Goal: Information Seeking & Learning: Learn about a topic

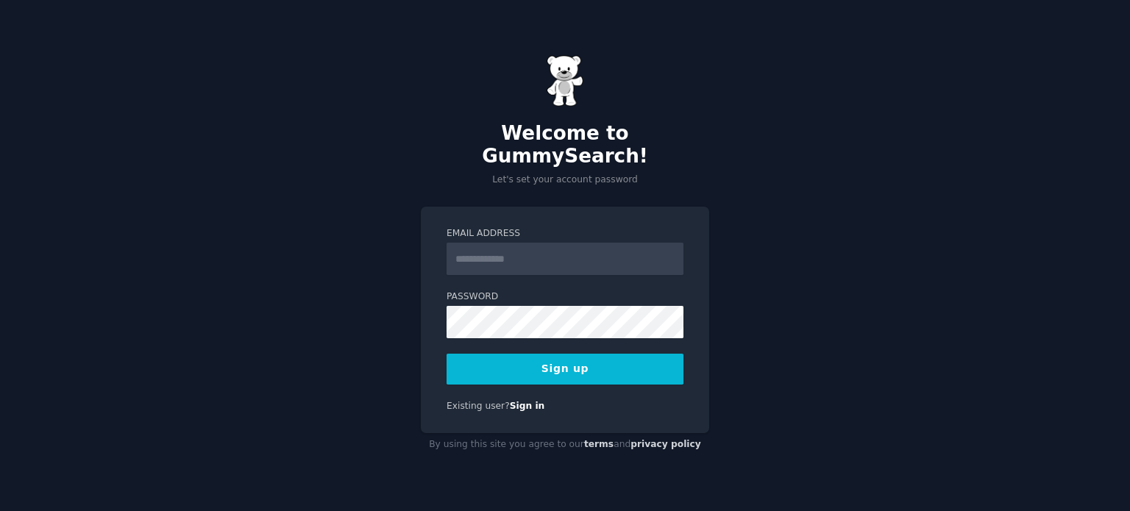
click at [508, 247] on input "Email Address" at bounding box center [565, 259] width 237 height 32
click at [476, 252] on input "**********" at bounding box center [565, 259] width 237 height 32
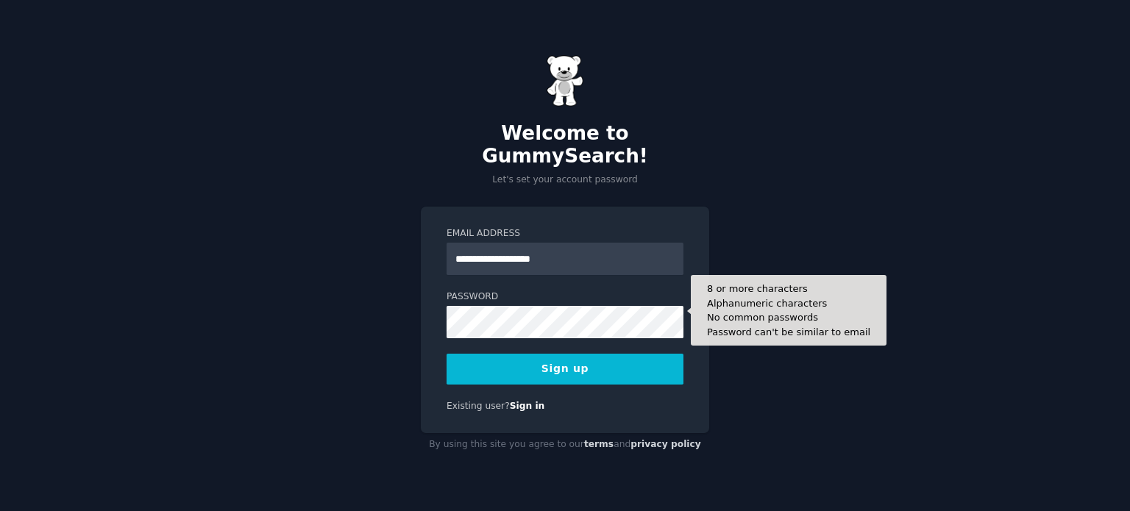
type input "**********"
click at [447, 354] on button "Sign up" at bounding box center [565, 369] width 237 height 31
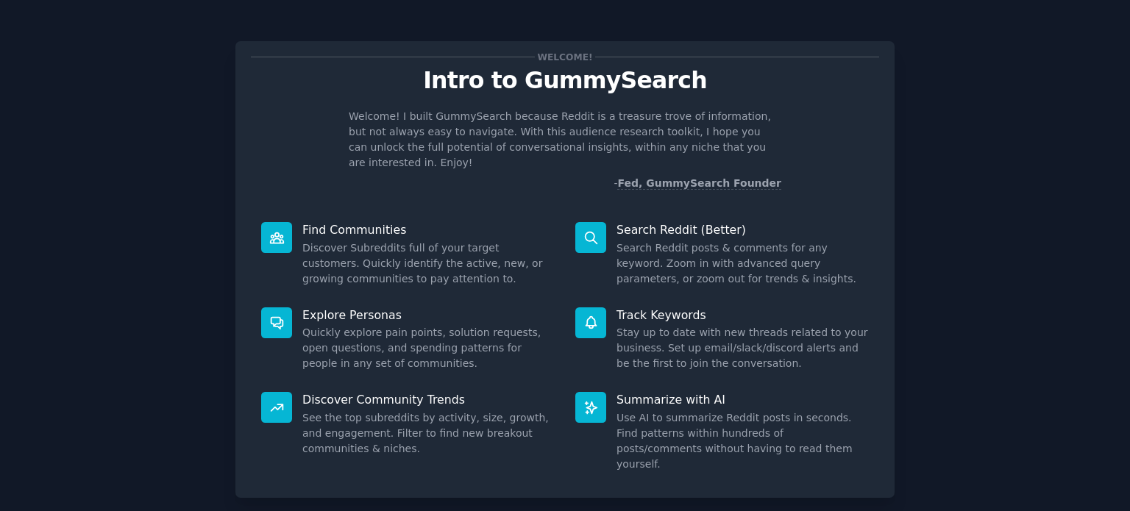
scroll to position [64, 0]
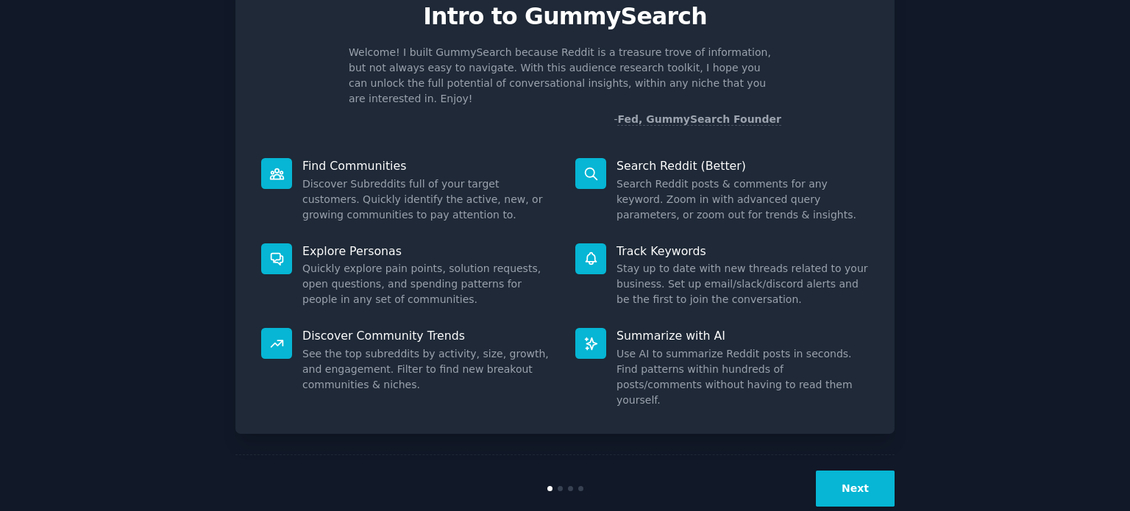
click at [836, 471] on button "Next" at bounding box center [855, 489] width 79 height 36
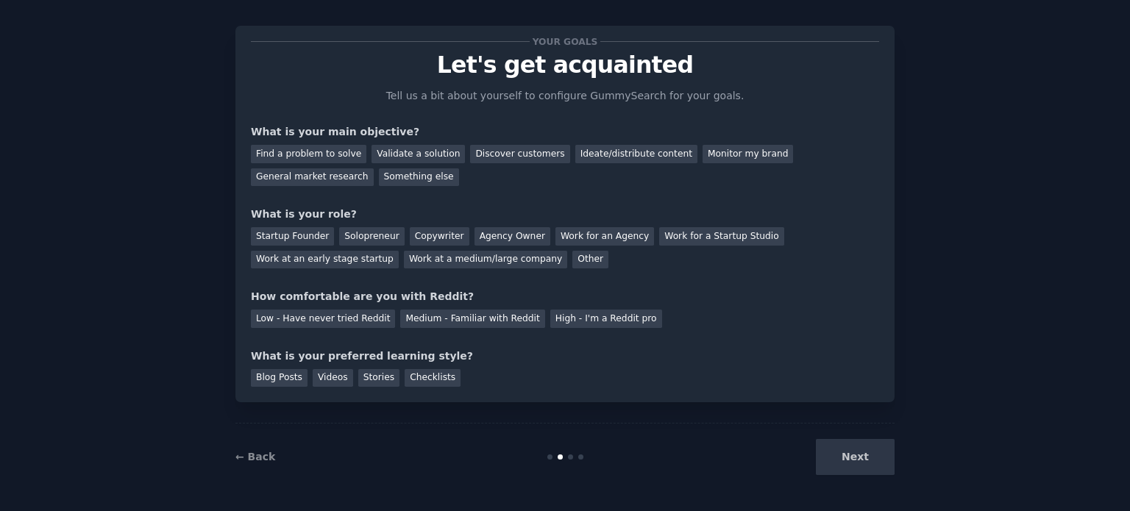
scroll to position [15, 0]
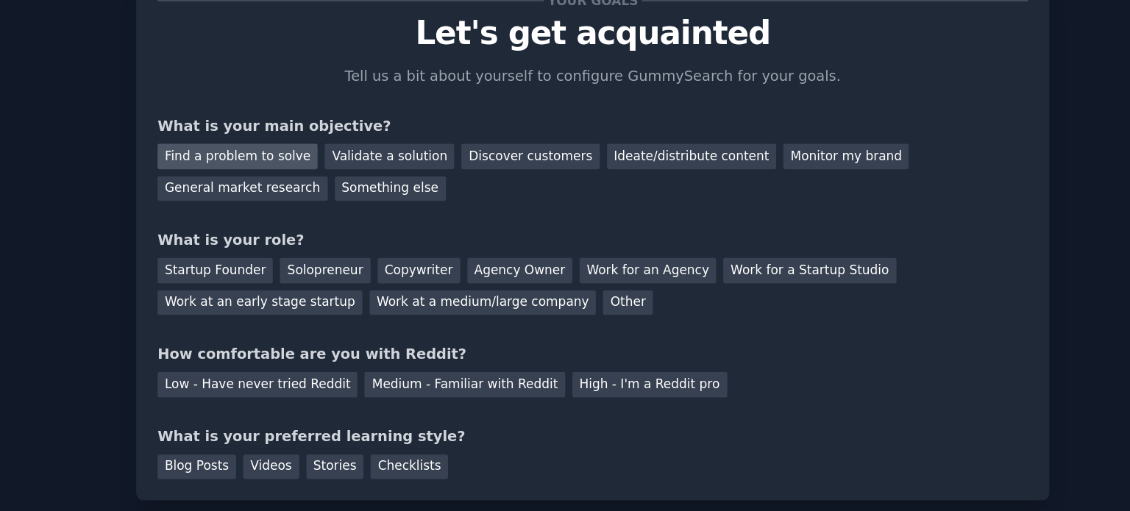
click at [316, 158] on div "Find a problem to solve" at bounding box center [309, 155] width 116 height 18
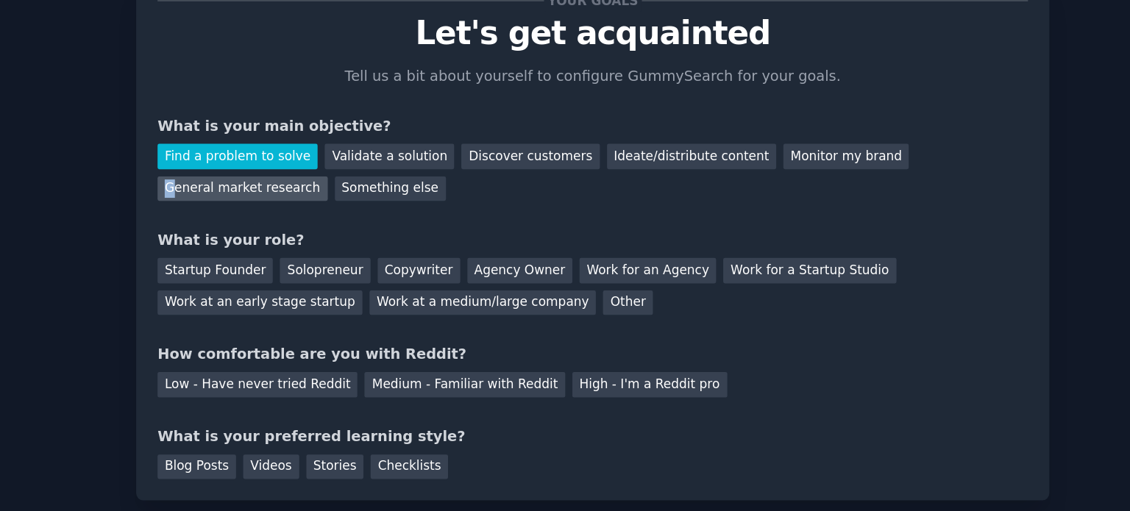
drag, startPoint x: 734, startPoint y: 161, endPoint x: 751, endPoint y: 160, distance: 17.0
click at [751, 160] on div "Find a problem to solve Validate a solution Discover customers Ideate/distribut…" at bounding box center [565, 164] width 628 height 46
click at [374, 169] on div "General market research" at bounding box center [312, 178] width 123 height 18
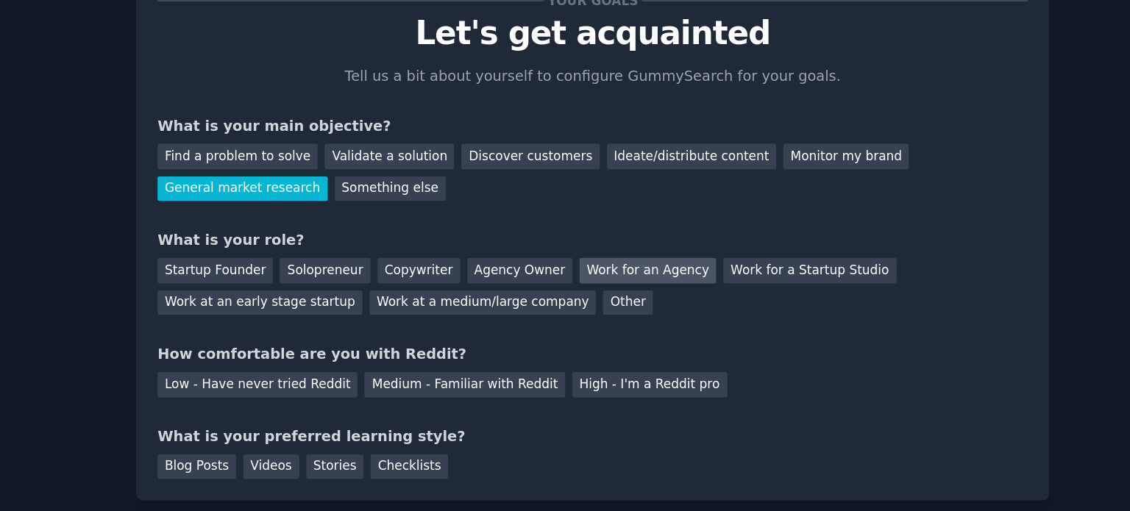
click at [555, 231] on div "Work for an Agency" at bounding box center [604, 237] width 99 height 18
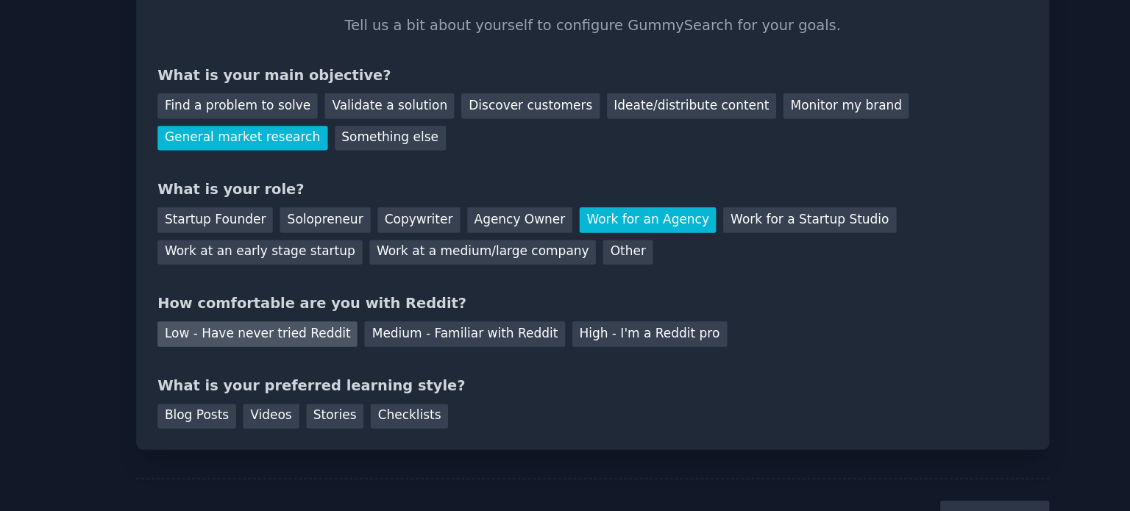
click at [324, 314] on div "Low - Have never tried Reddit" at bounding box center [323, 319] width 144 height 18
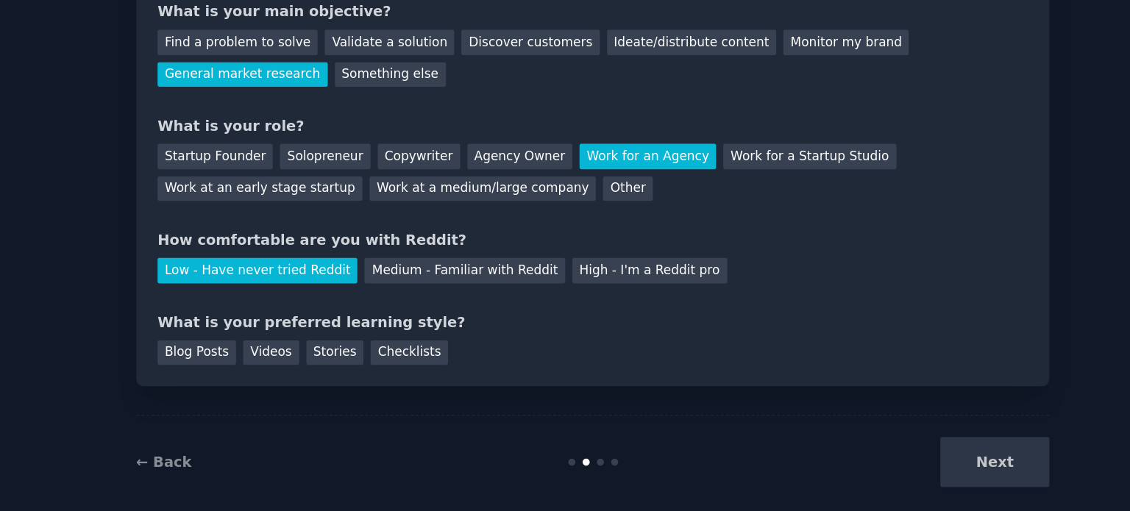
click at [837, 469] on div "Next" at bounding box center [785, 458] width 220 height 36
click at [286, 385] on div "Blog Posts" at bounding box center [279, 379] width 57 height 18
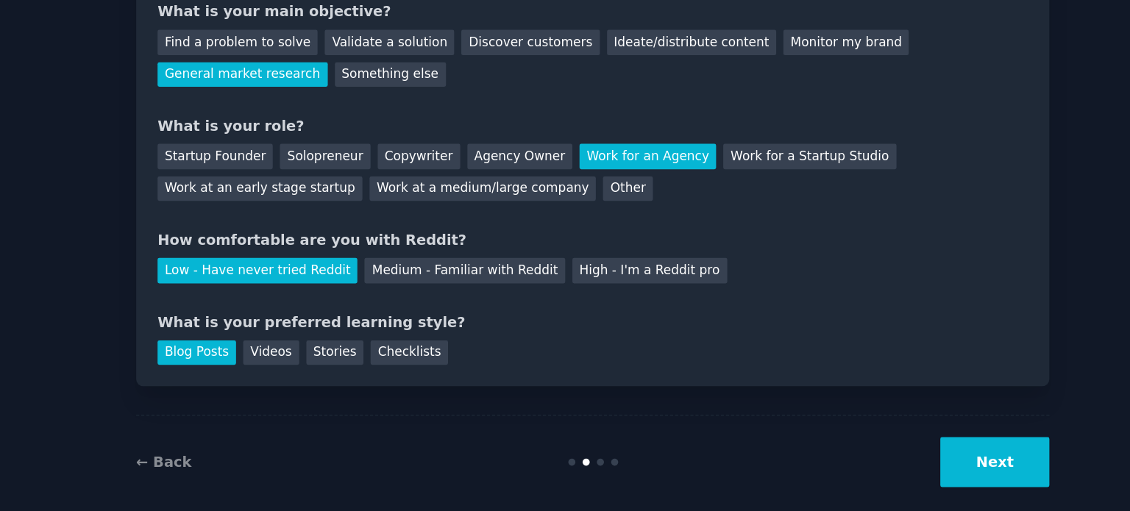
click at [866, 440] on button "Next" at bounding box center [855, 458] width 79 height 36
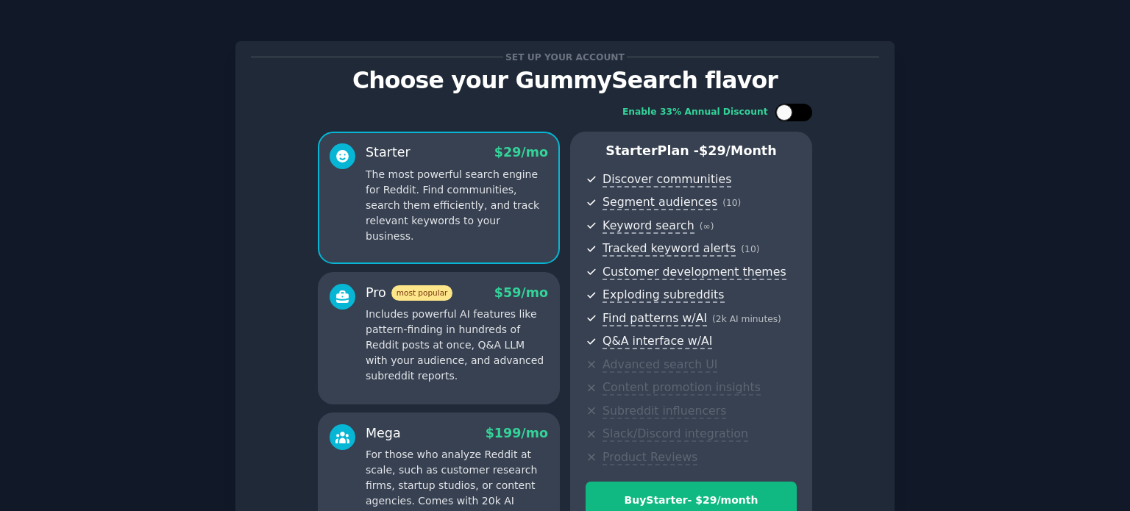
click at [777, 106] on div at bounding box center [784, 112] width 16 height 16
click at [777, 106] on div at bounding box center [793, 113] width 37 height 18
checkbox input "false"
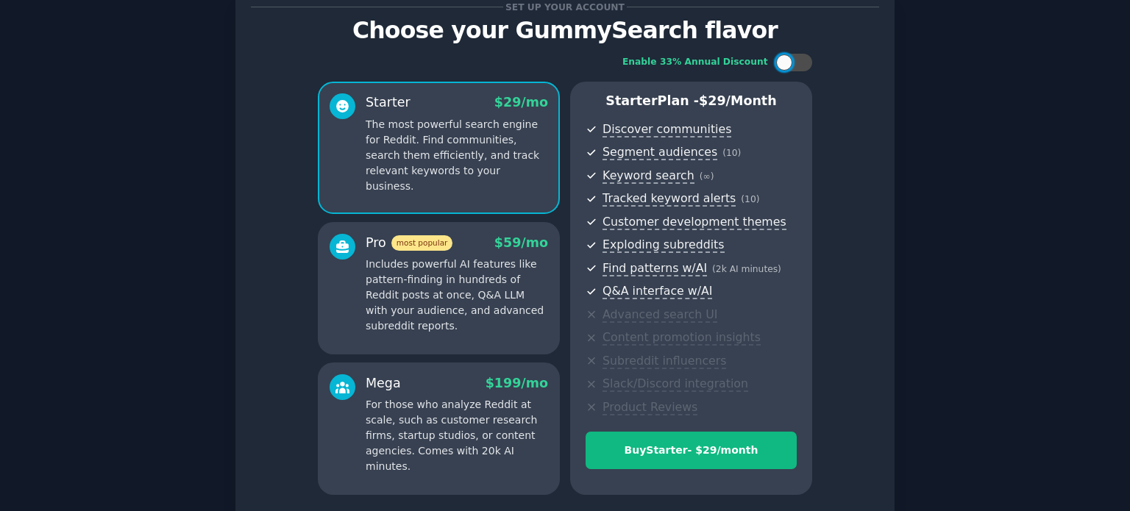
scroll to position [50, 0]
click at [480, 440] on p "For those who analyze Reddit at scale, such as customer research firms, startup…" at bounding box center [457, 435] width 182 height 77
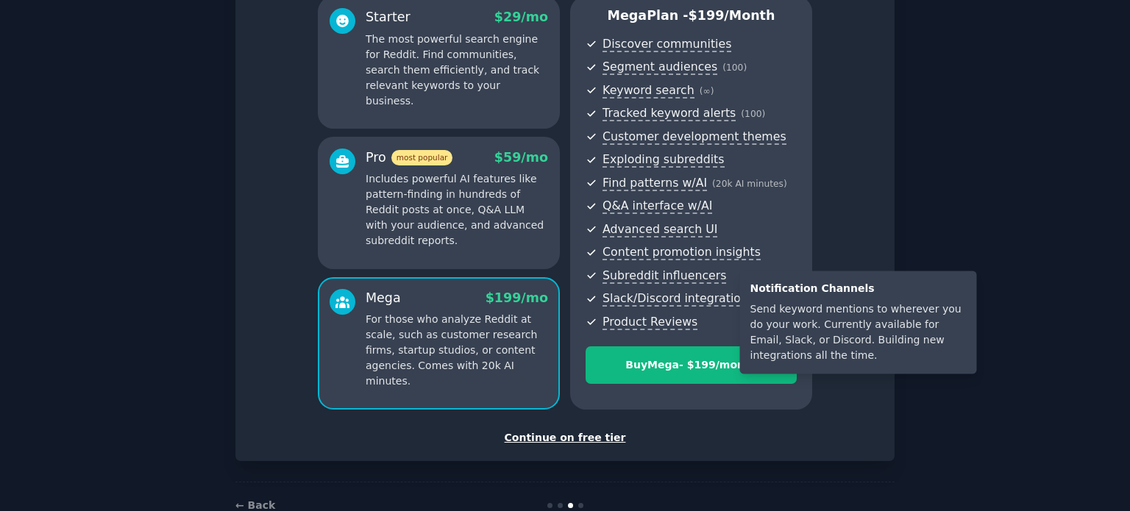
scroll to position [153, 0]
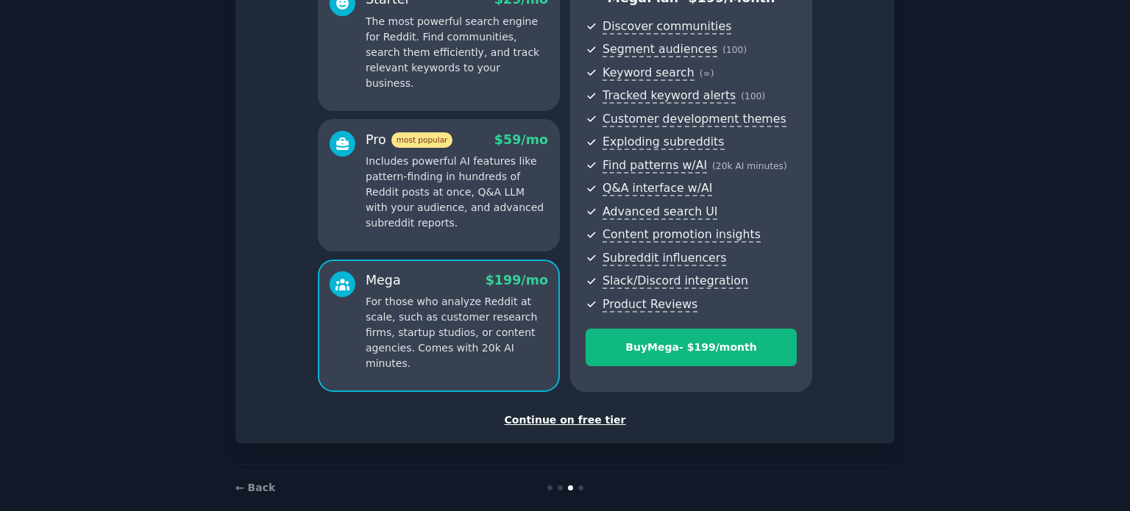
click at [594, 423] on div "Continue on free tier" at bounding box center [565, 420] width 628 height 15
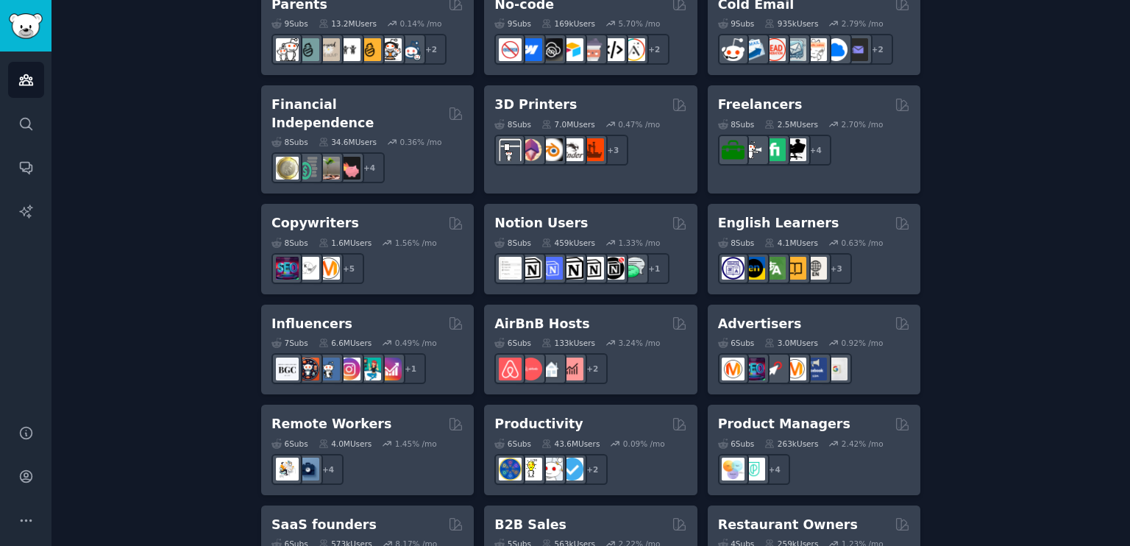
scroll to position [1001, 0]
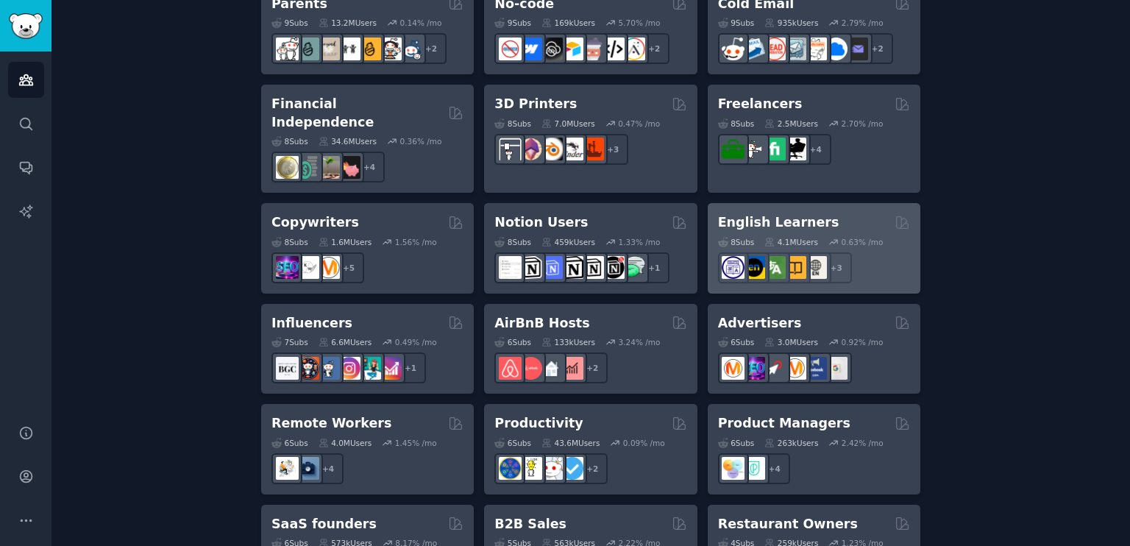
drag, startPoint x: 777, startPoint y: 201, endPoint x: 767, endPoint y: 202, distance: 9.7
click at [767, 213] on h2 "English Learners" at bounding box center [778, 222] width 121 height 18
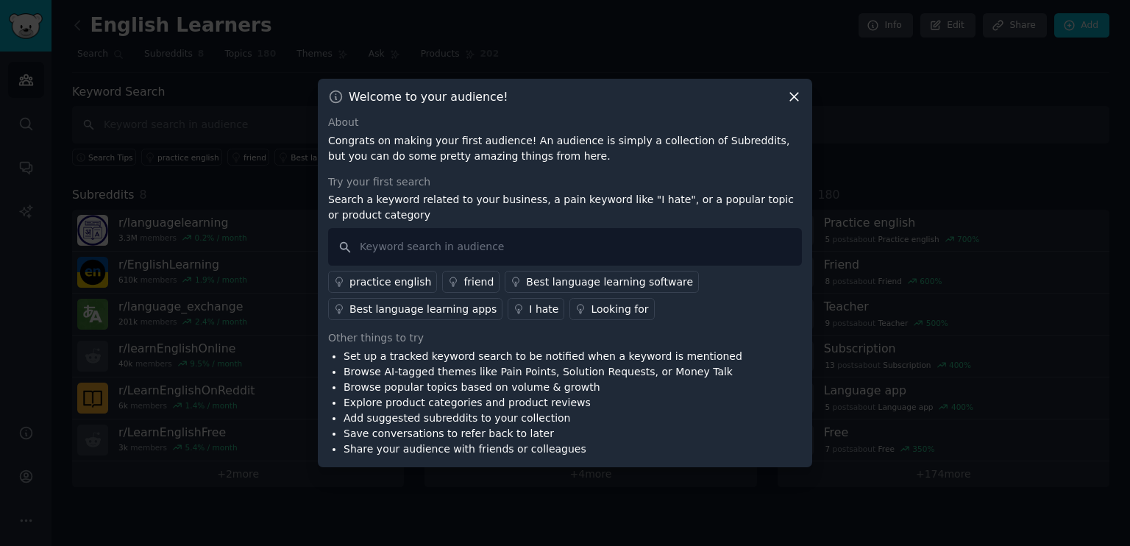
click at [795, 93] on icon at bounding box center [793, 96] width 15 height 15
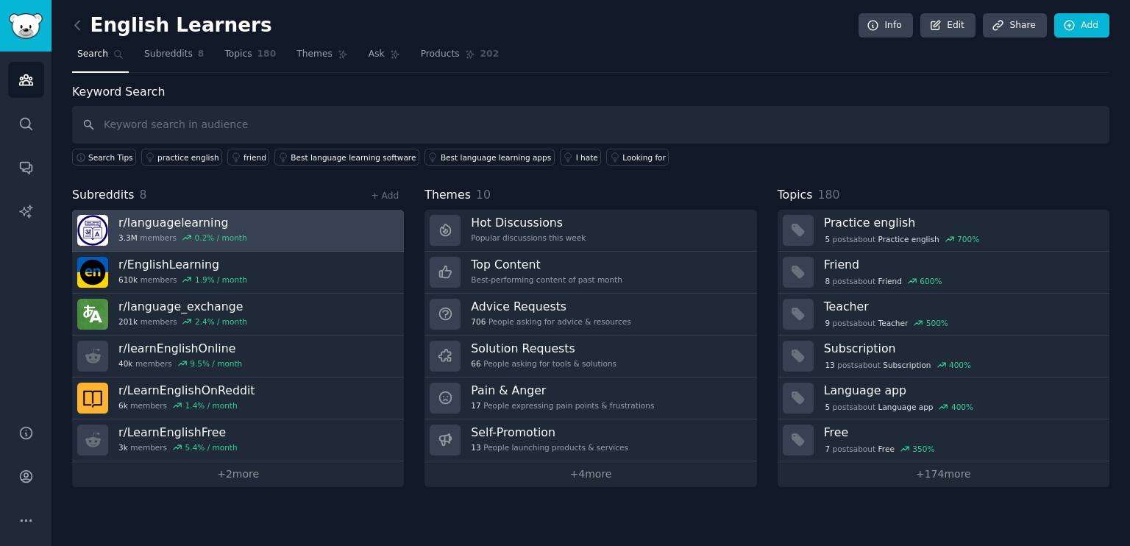
click at [262, 227] on link "r/ languagelearning 3.3M members 0.2 % / month" at bounding box center [238, 231] width 332 height 42
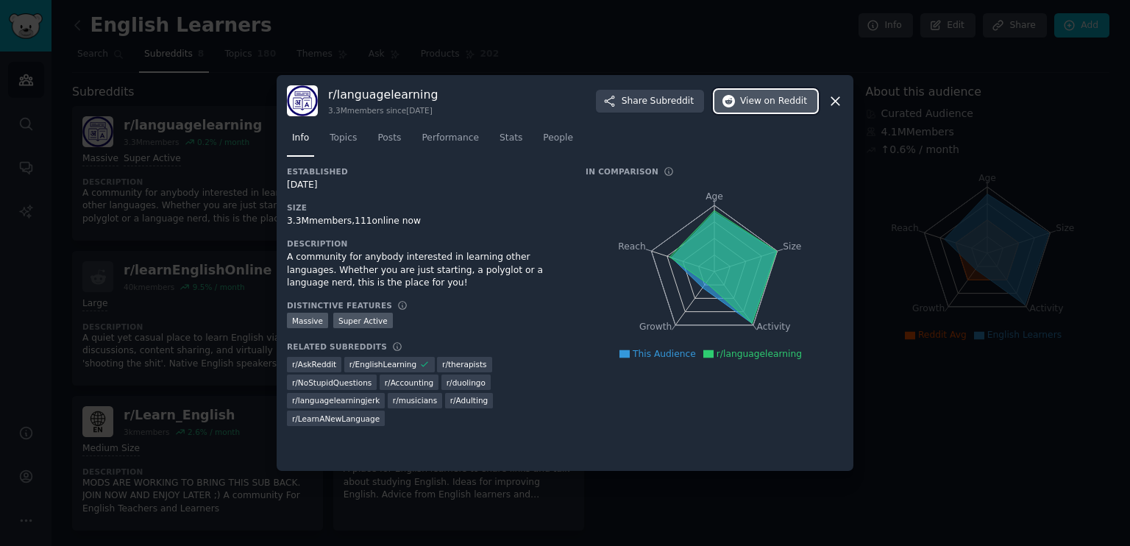
click at [768, 96] on span "on Reddit" at bounding box center [785, 101] width 43 height 13
click at [827, 95] on div "r/ languagelearning 3.3M members since 03/01/2010 Share Subreddit View on Reddit" at bounding box center [565, 100] width 556 height 31
click at [838, 105] on icon at bounding box center [835, 100] width 15 height 15
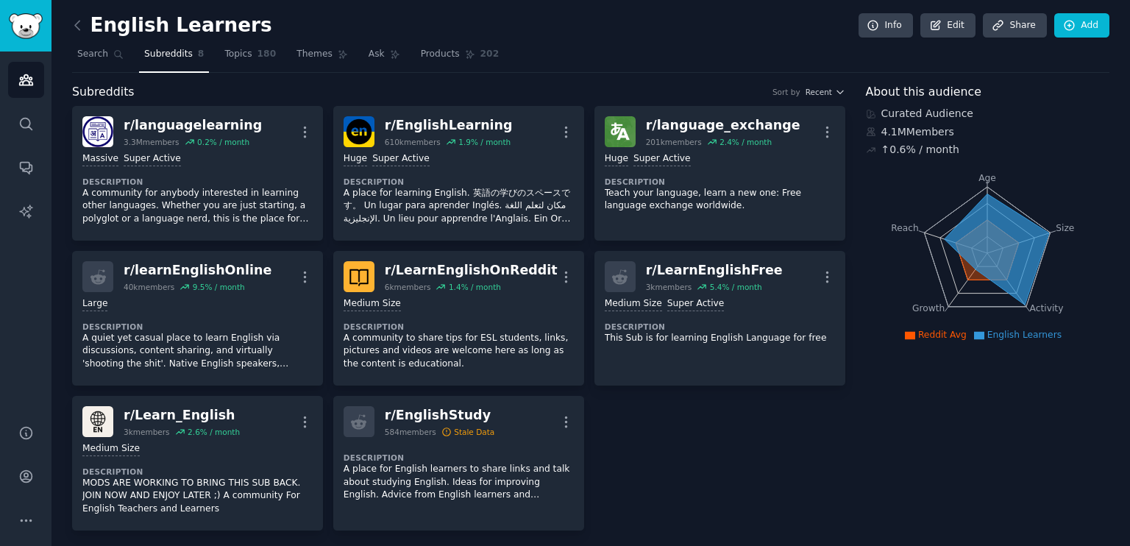
click at [118, 28] on h2 "English Learners" at bounding box center [172, 26] width 200 height 24
click at [79, 20] on icon at bounding box center [77, 25] width 15 height 15
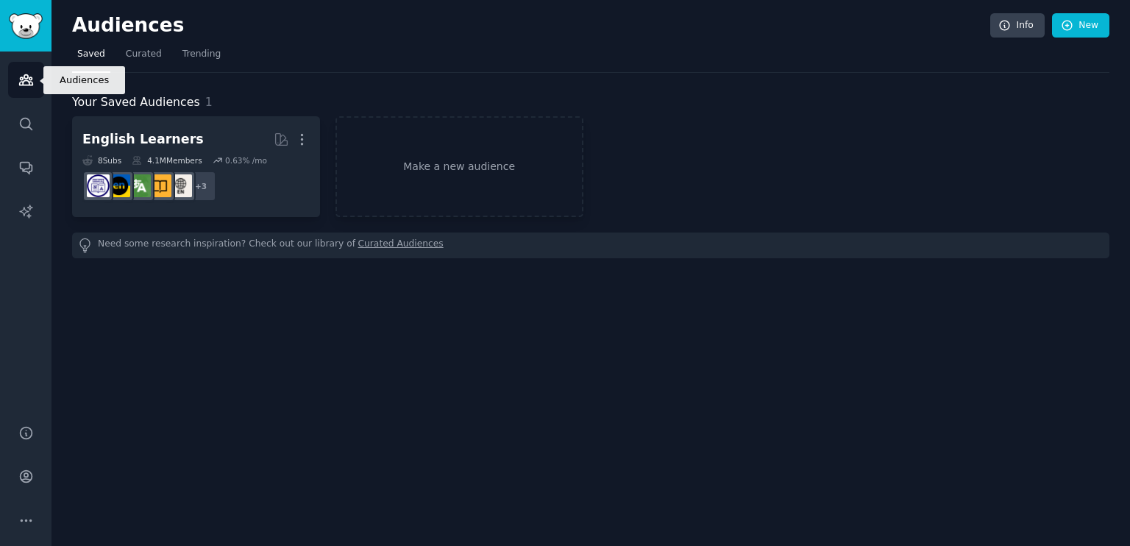
click at [24, 71] on link "Audiences" at bounding box center [26, 80] width 36 height 36
click at [1, 21] on link "Sidebar" at bounding box center [25, 25] width 51 height 51
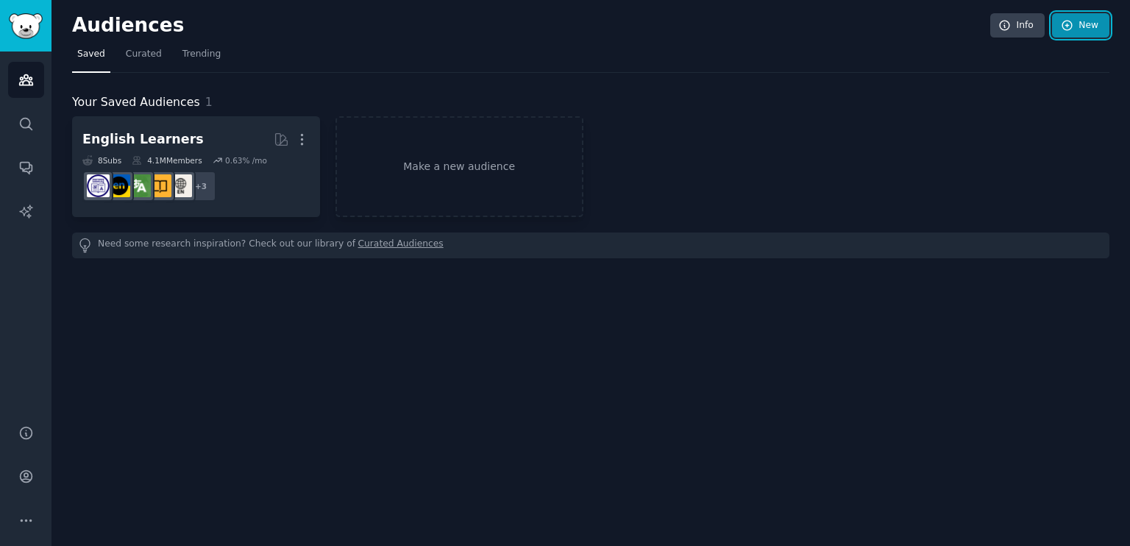
click at [1104, 33] on link "New" at bounding box center [1080, 25] width 57 height 25
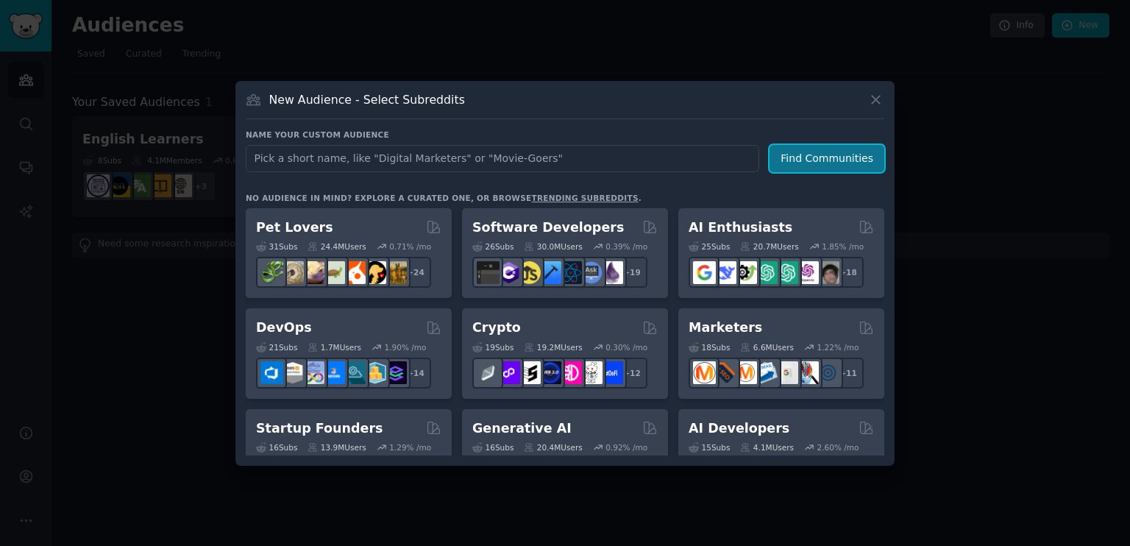
click at [815, 145] on button "Find Communities" at bounding box center [827, 158] width 115 height 27
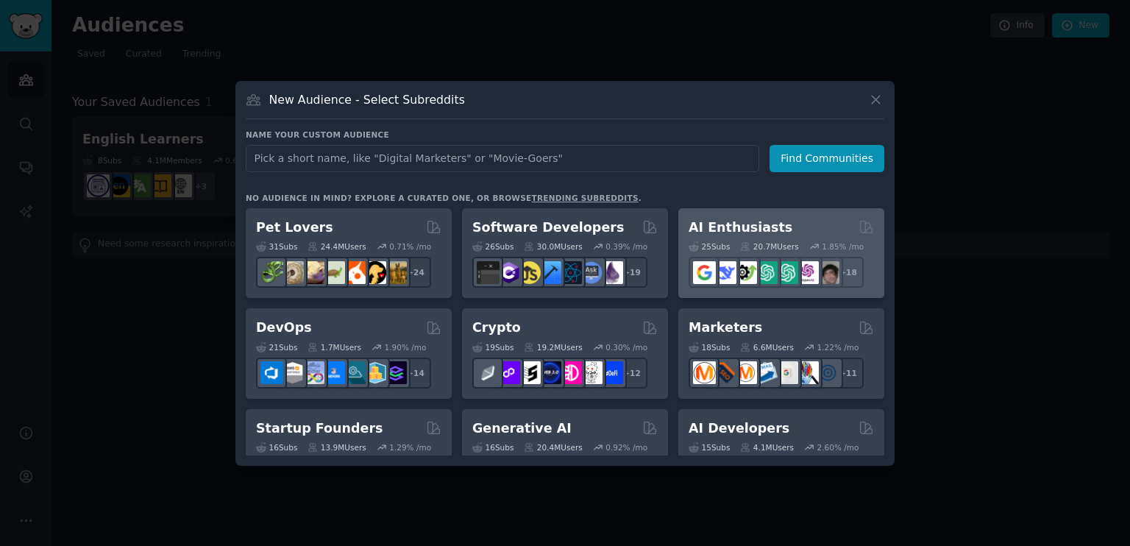
drag, startPoint x: 768, startPoint y: 238, endPoint x: 728, endPoint y: 247, distance: 40.9
click at [728, 247] on div "25 Sub s 20.7M Users 1.85 % /mo" at bounding box center [781, 246] width 185 height 10
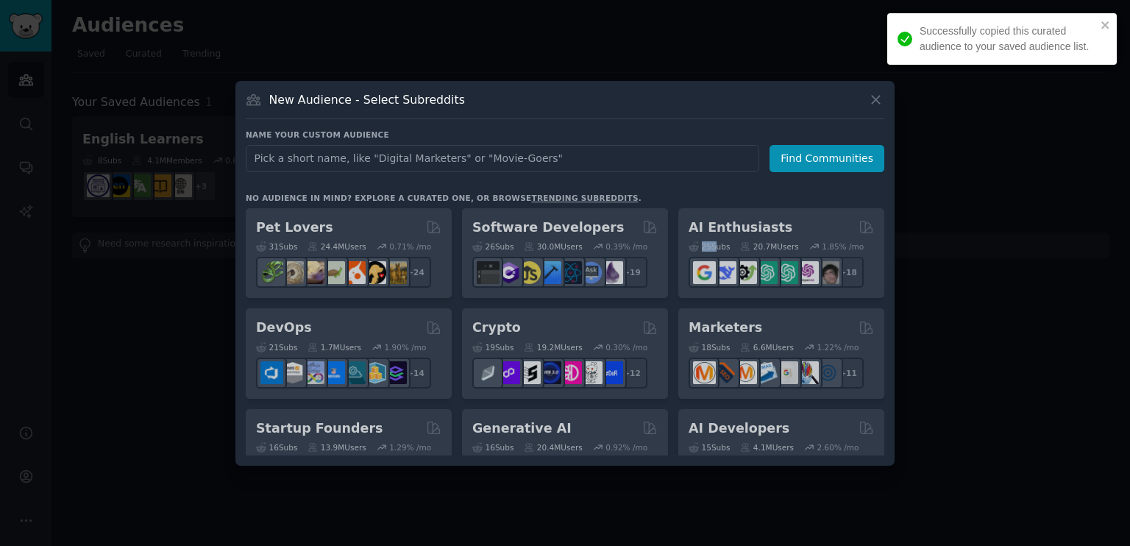
click at [728, 247] on div "Pet Lovers 31 Sub s 24.4M Users 0.71 % /mo + 24 Software Developers 26 Sub s 30…" at bounding box center [565, 331] width 639 height 247
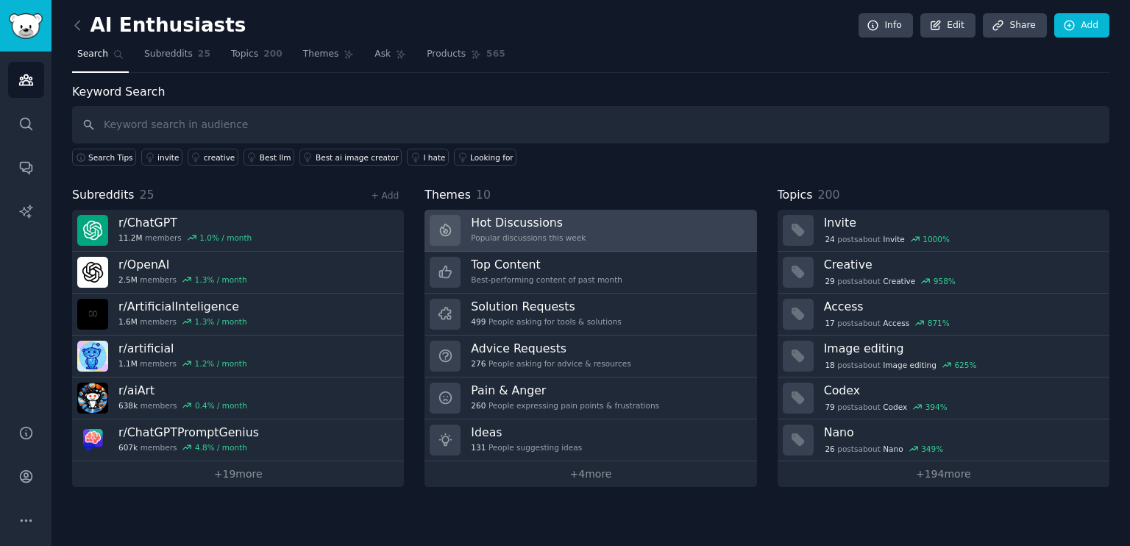
click at [614, 227] on link "Hot Discussions Popular discussions this week" at bounding box center [590, 231] width 332 height 42
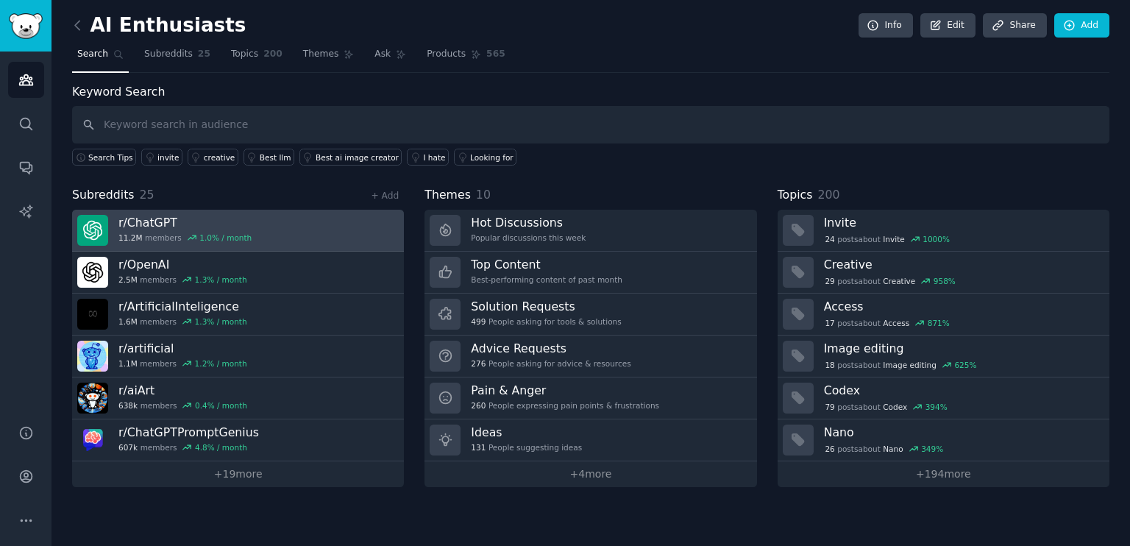
click at [309, 220] on link "r/ ChatGPT 11.2M members 1.0 % / month" at bounding box center [238, 231] width 332 height 42
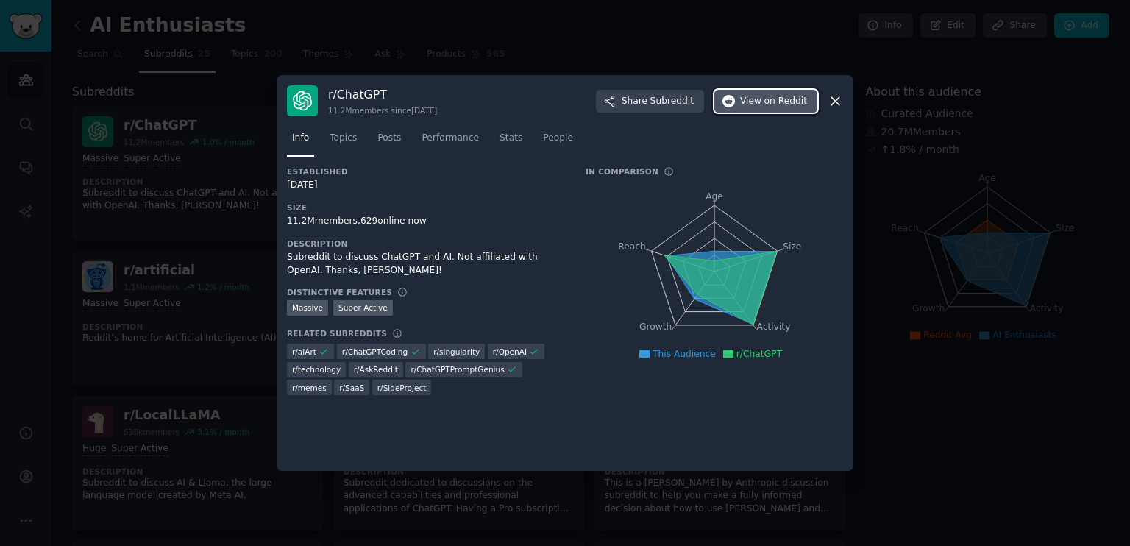
click at [767, 102] on span "on Reddit" at bounding box center [785, 101] width 43 height 13
click at [129, 116] on div at bounding box center [565, 273] width 1130 height 546
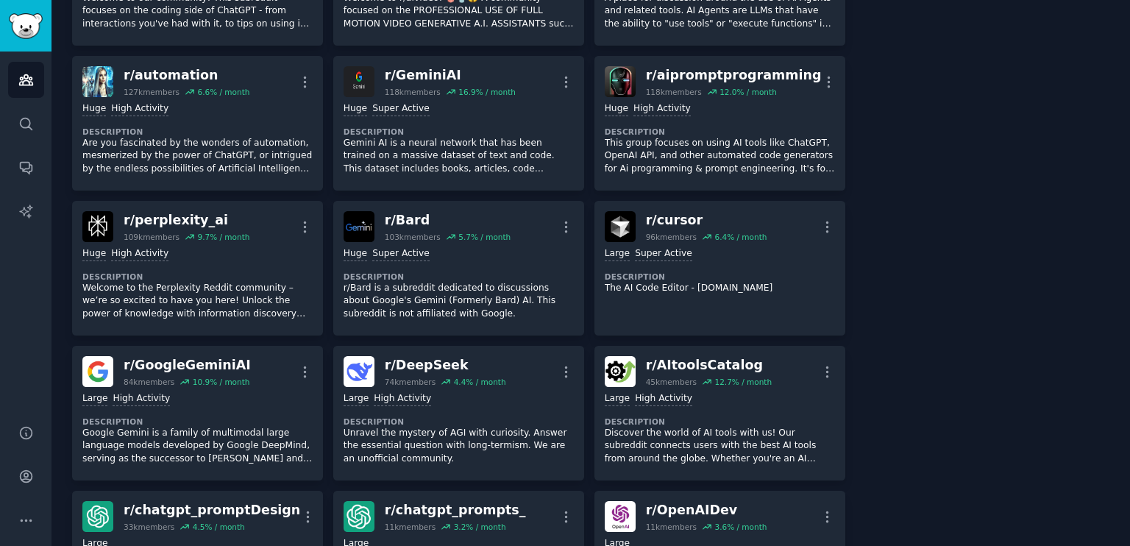
scroll to position [640, 0]
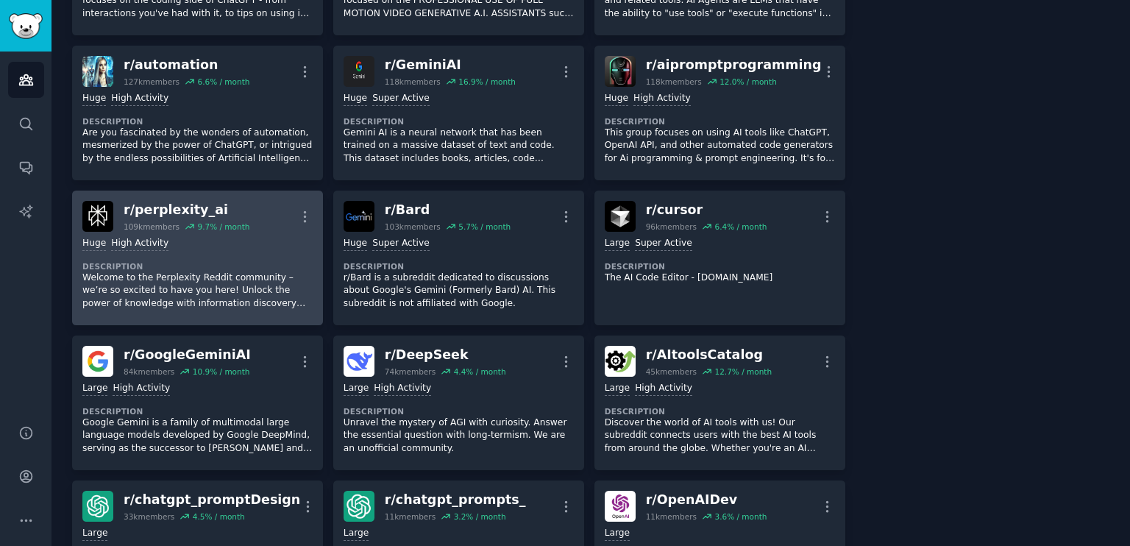
click at [121, 232] on div ">= 80th percentile for submissions / day Huge High Activity Description Welcome…" at bounding box center [197, 273] width 230 height 83
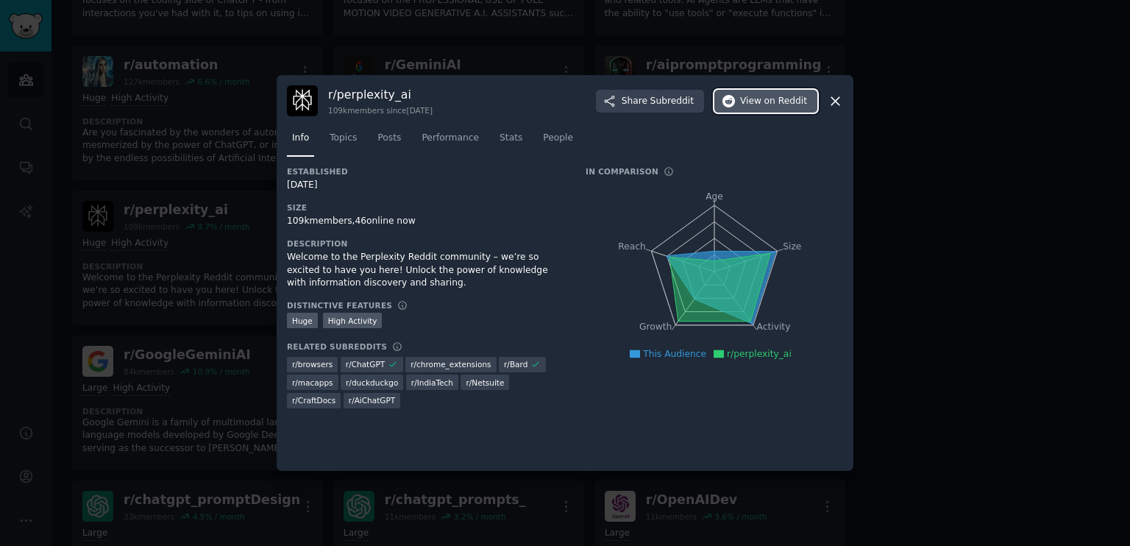
click at [727, 104] on icon "button" at bounding box center [728, 101] width 13 height 13
click at [777, 103] on span "on Reddit" at bounding box center [785, 101] width 43 height 13
